Goal: Information Seeking & Learning: Learn about a topic

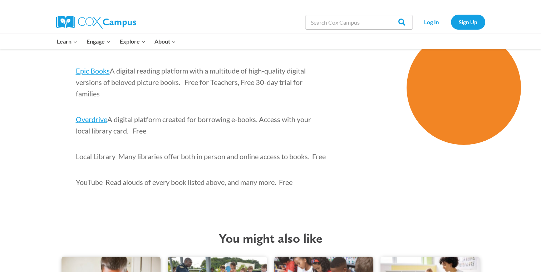
scroll to position [2206, 0]
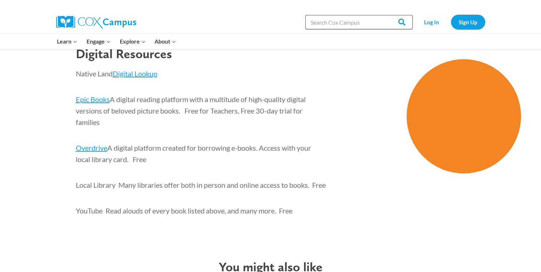
click at [319, 24] on input "Search in [URL][DOMAIN_NAME]" at bounding box center [358, 22] width 107 height 14
type input "science"
click at [385, 15] on input "Search" at bounding box center [399, 22] width 28 height 14
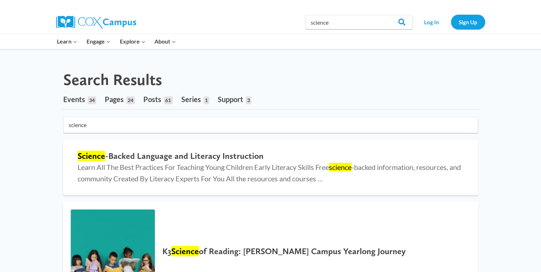
click at [154, 100] on span "Posts" at bounding box center [152, 99] width 18 height 9
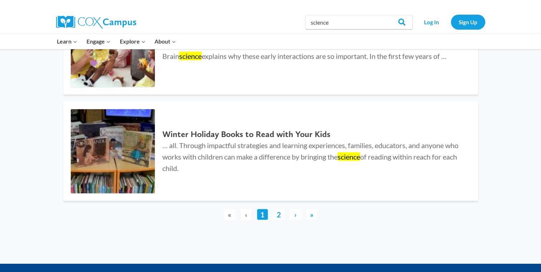
scroll to position [2178, 0]
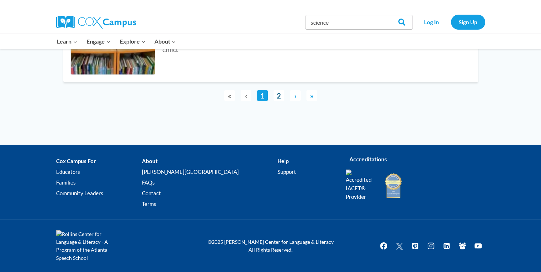
click at [280, 99] on link "2" at bounding box center [278, 95] width 11 height 11
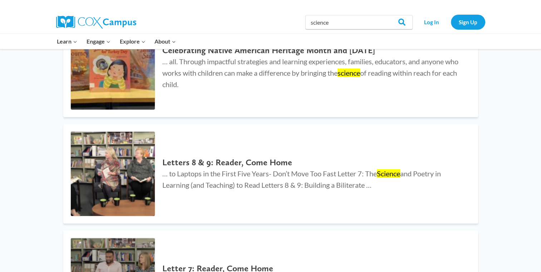
scroll to position [0, 0]
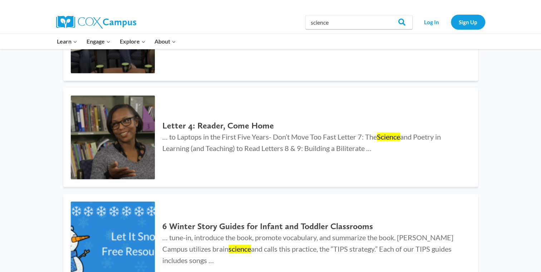
scroll to position [1009, 0]
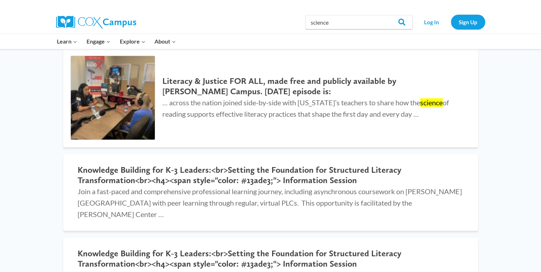
click at [0, 0] on link "Healthcare" at bounding box center [0, 0] width 0 height 0
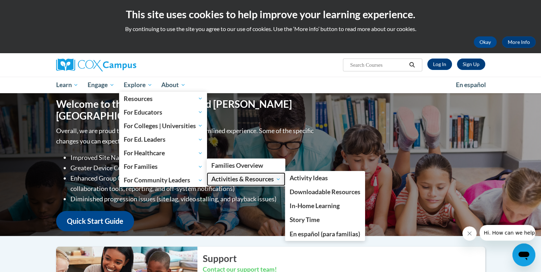
click at [227, 178] on span "Activities & Resources" at bounding box center [245, 179] width 69 height 9
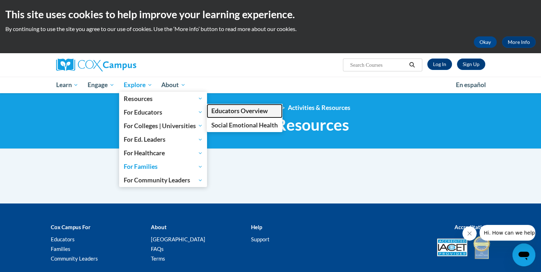
click at [227, 109] on span "Educators Overview" at bounding box center [239, 111] width 56 height 8
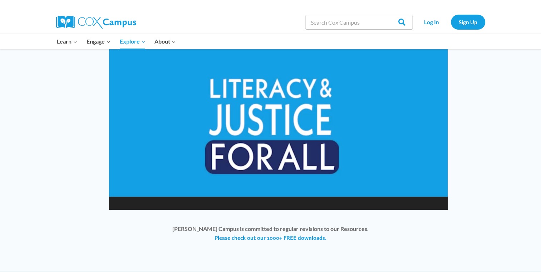
scroll to position [548, 0]
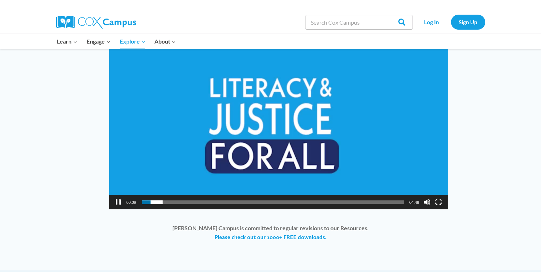
click at [278, 116] on video "[URL][DOMAIN_NAME]" at bounding box center [278, 114] width 339 height 191
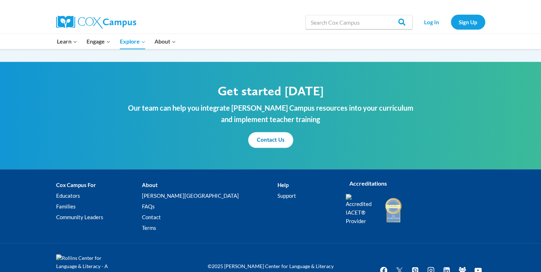
scroll to position [854, 0]
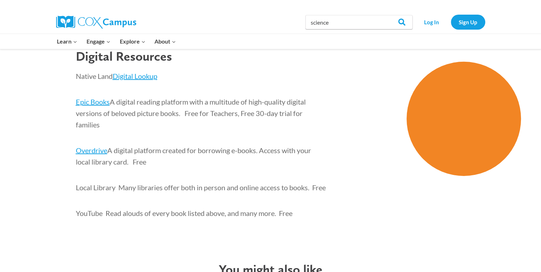
scroll to position [2206, 0]
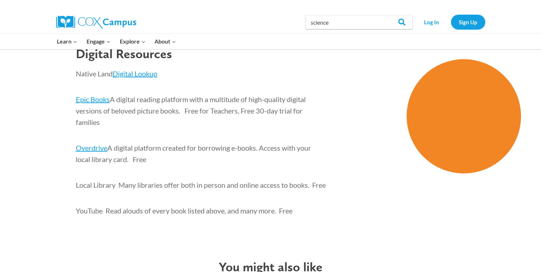
click at [0, 0] on link "PK-5 Structured Literacy Program" at bounding box center [0, 0] width 0 height 0
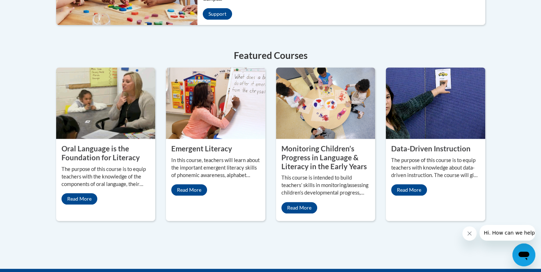
scroll to position [418, 0]
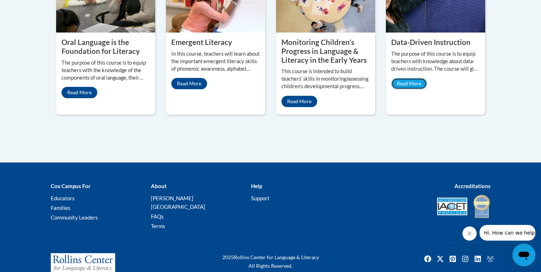
click at [407, 78] on link "Read More" at bounding box center [409, 83] width 36 height 11
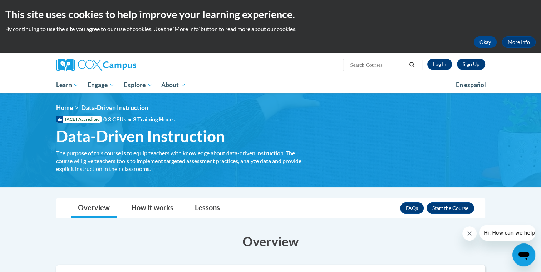
click at [0, 0] on span "Lectures & Webinars" at bounding box center [0, 0] width 0 height 0
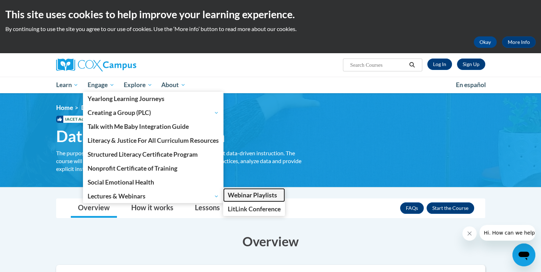
click at [251, 198] on span "Webinar Playlists" at bounding box center [252, 196] width 49 height 8
